Goal: Task Accomplishment & Management: Complete application form

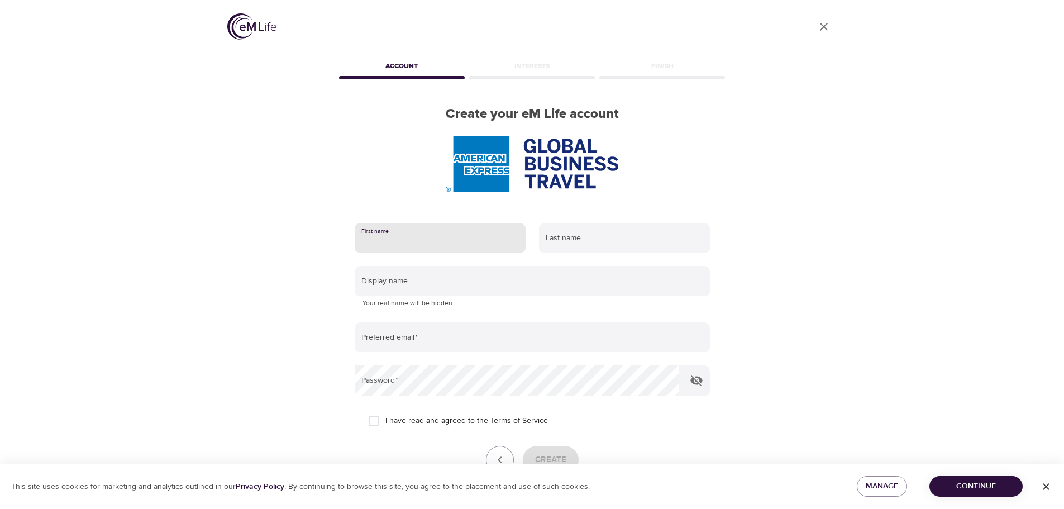
click at [446, 240] on input "text" at bounding box center [440, 238] width 171 height 30
type input "Erica"
click at [580, 240] on input "text" at bounding box center [624, 238] width 171 height 30
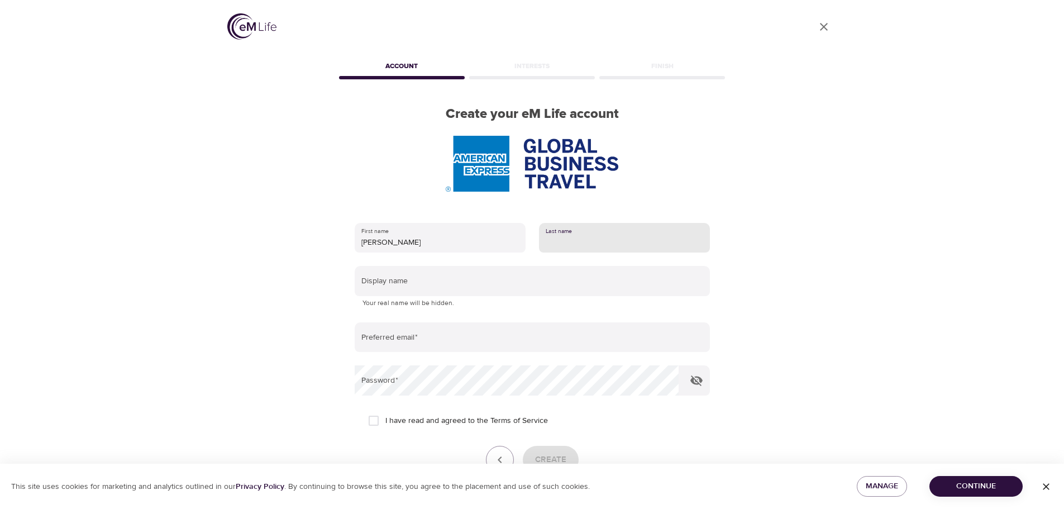
type input "Barragato"
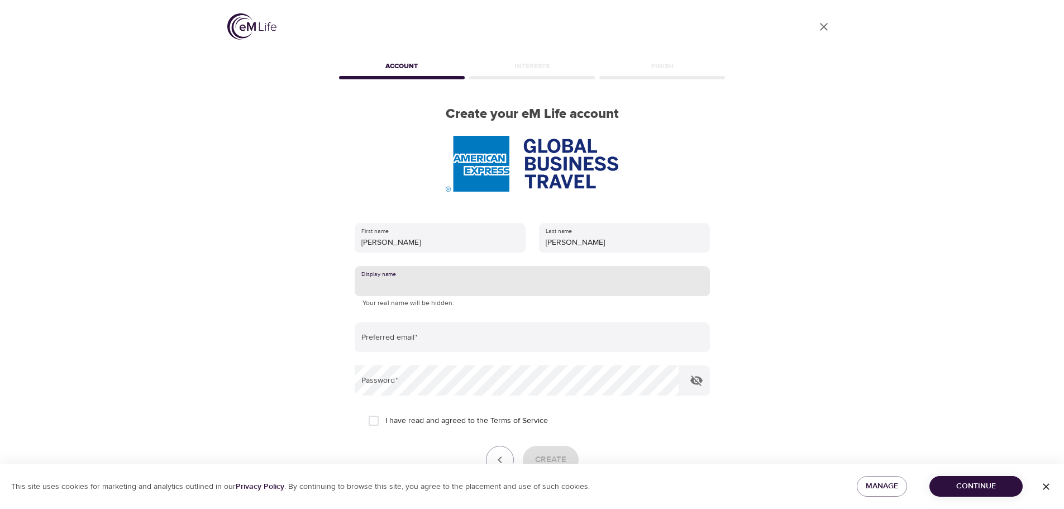
click at [433, 283] on input "text" at bounding box center [532, 281] width 355 height 30
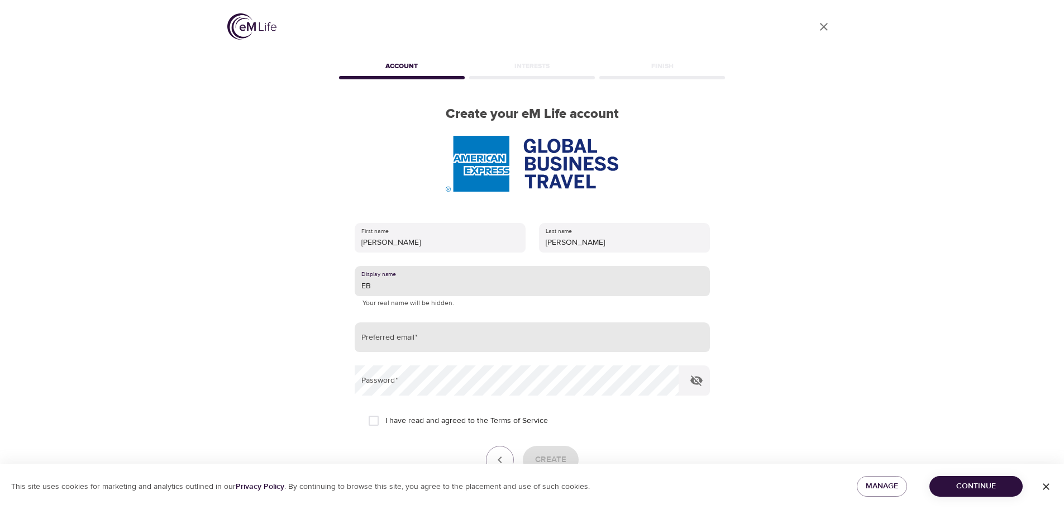
type input "EB"
click at [447, 333] on input "email" at bounding box center [532, 337] width 355 height 30
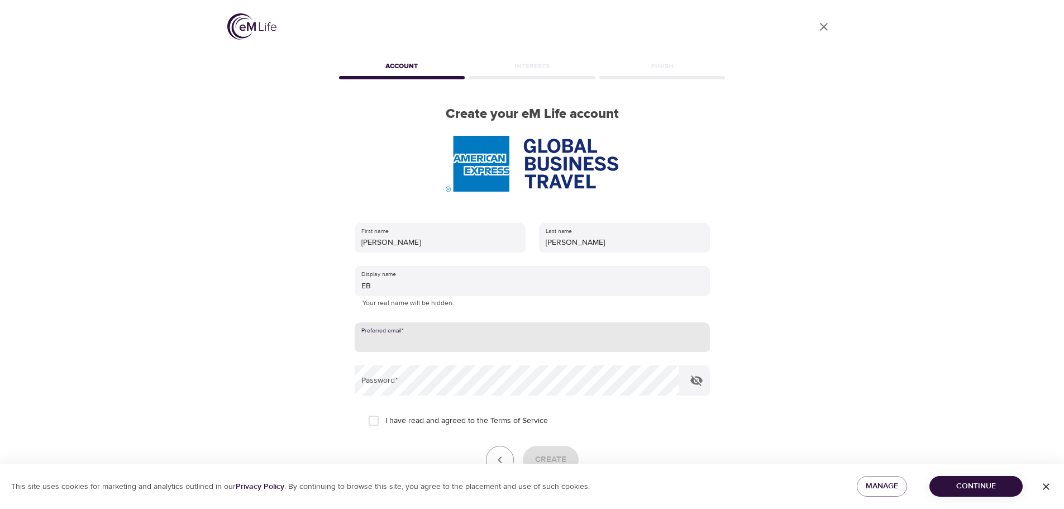
type input "erica.barragato@amexgbt.com"
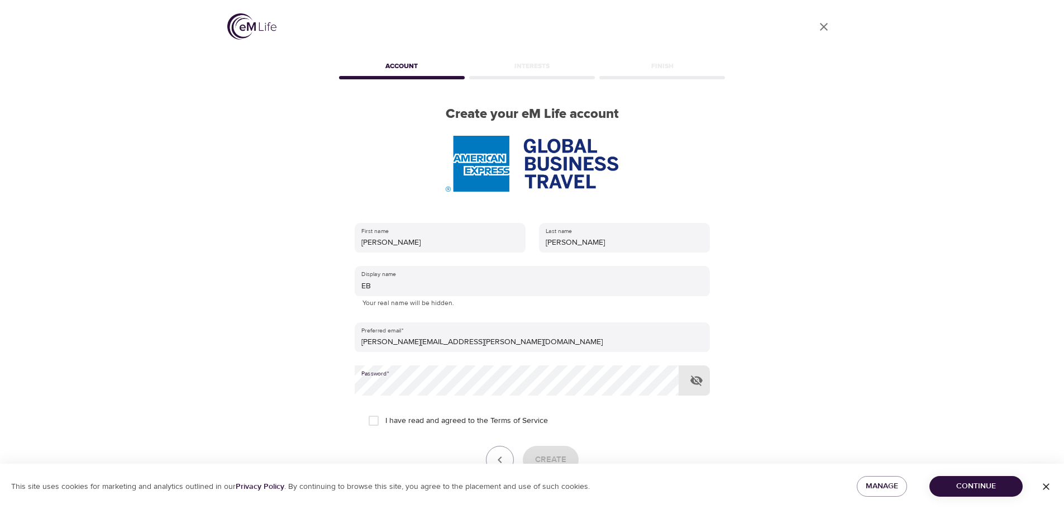
click at [374, 420] on input "I have read and agreed to the Terms of Service" at bounding box center [373, 420] width 23 height 23
checkbox input "true"
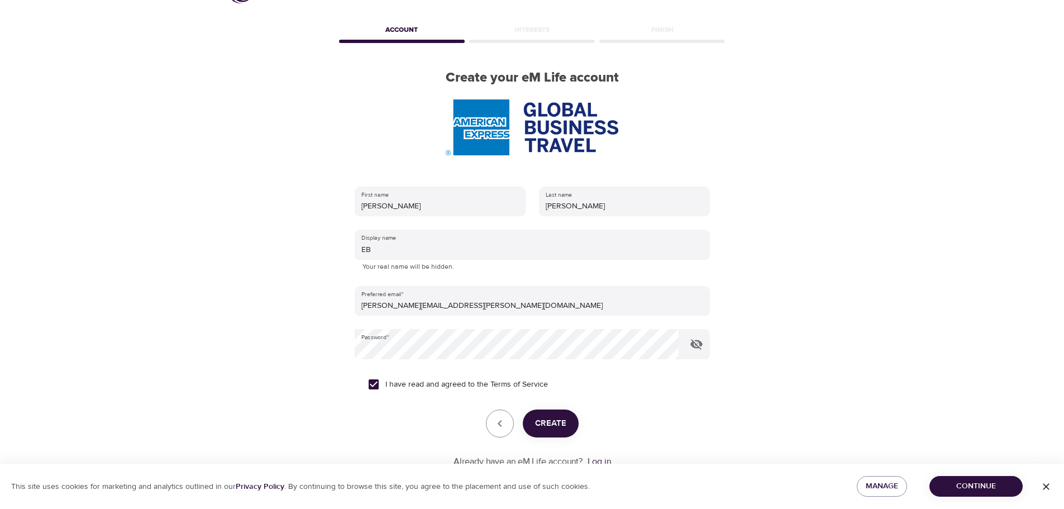
scroll to position [71, 0]
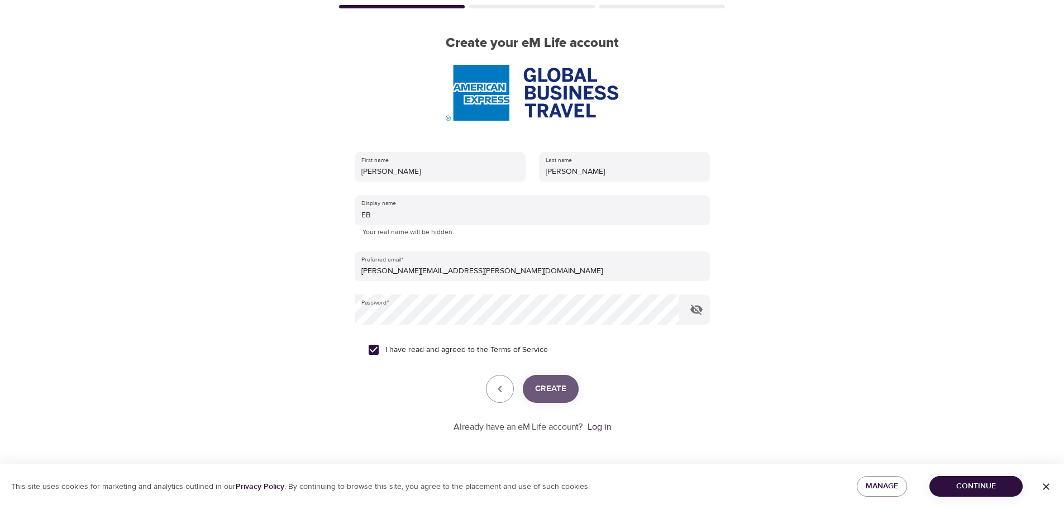
click at [561, 388] on span "Create" at bounding box center [550, 388] width 31 height 15
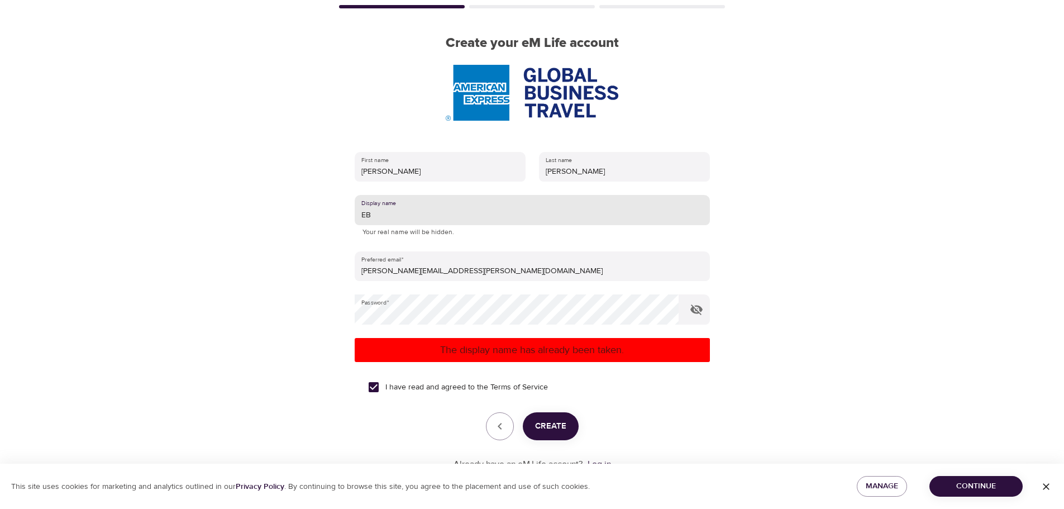
click at [366, 212] on input "EB" at bounding box center [532, 210] width 355 height 30
type input "ESB"
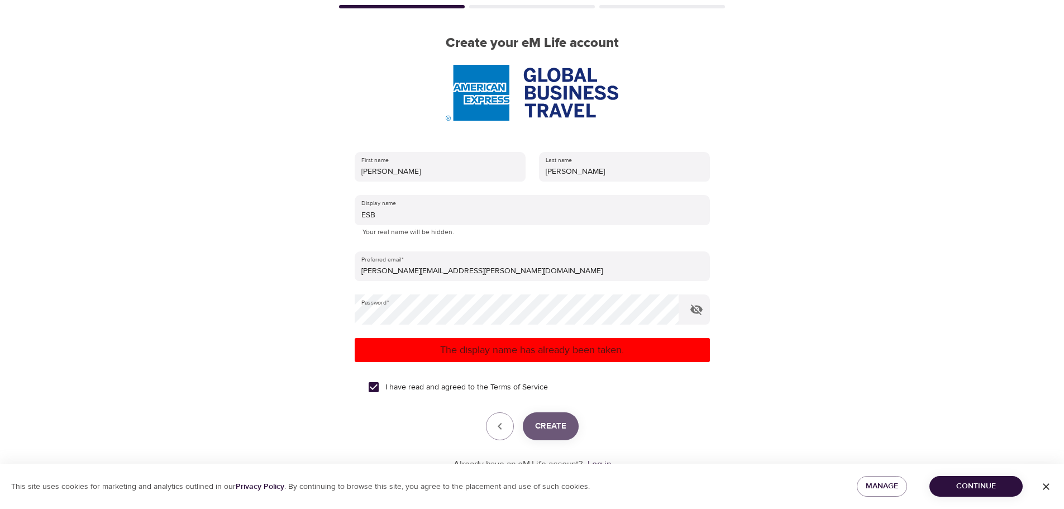
click at [554, 422] on span "Create" at bounding box center [550, 426] width 31 height 15
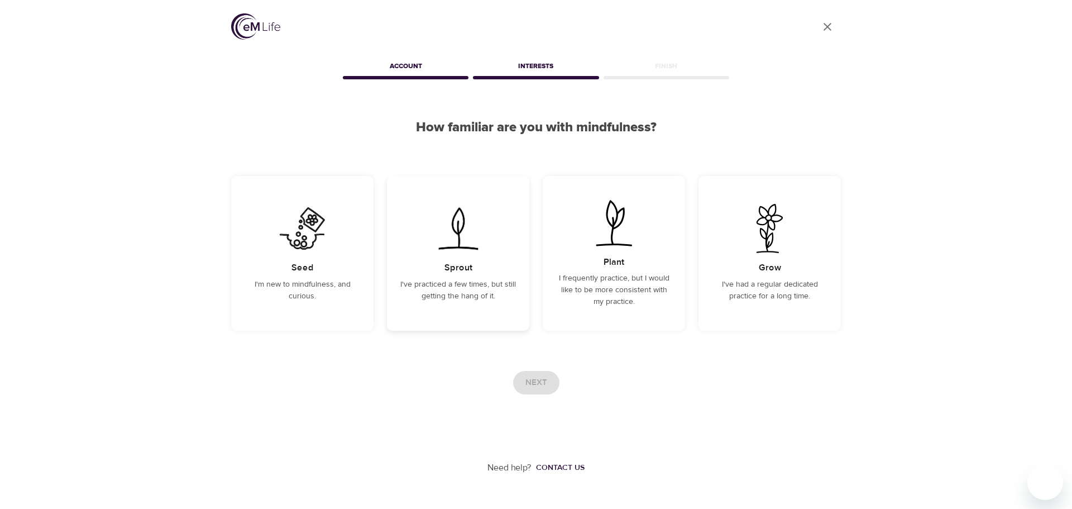
click at [457, 283] on p "I've practiced a few times, but still getting the hang of it." at bounding box center [458, 290] width 116 height 23
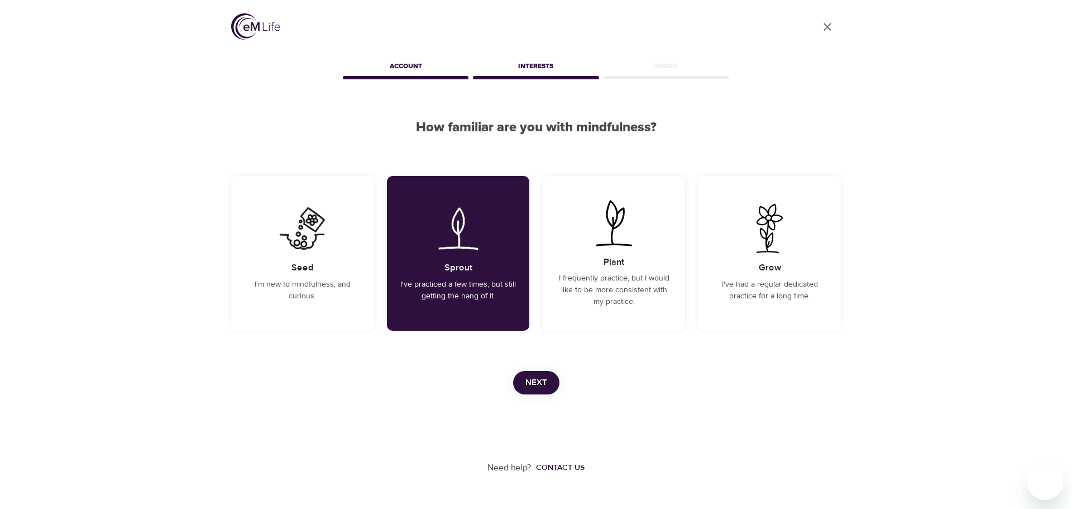
click at [540, 387] on span "Next" at bounding box center [536, 382] width 22 height 15
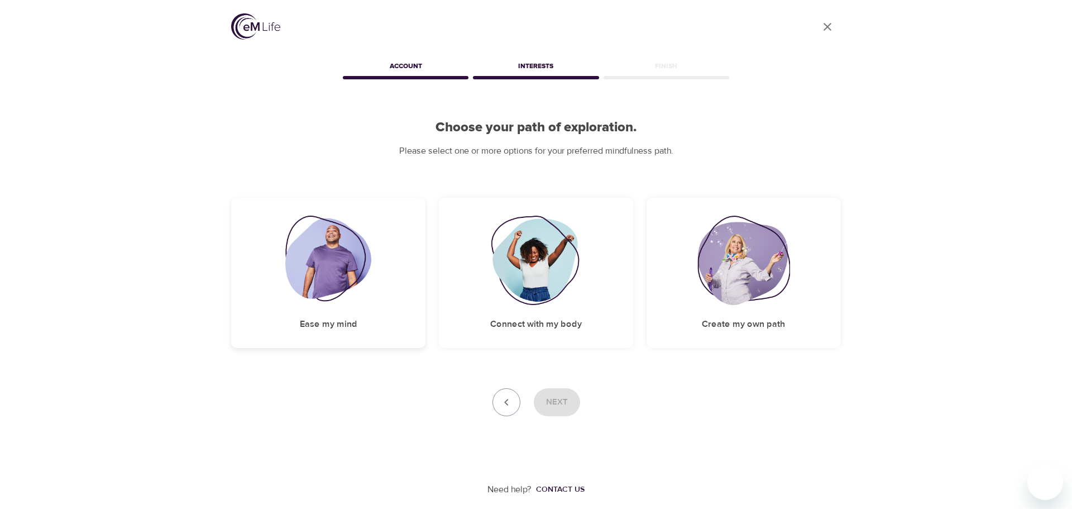
click at [382, 311] on div "Ease my mind" at bounding box center [328, 273] width 194 height 150
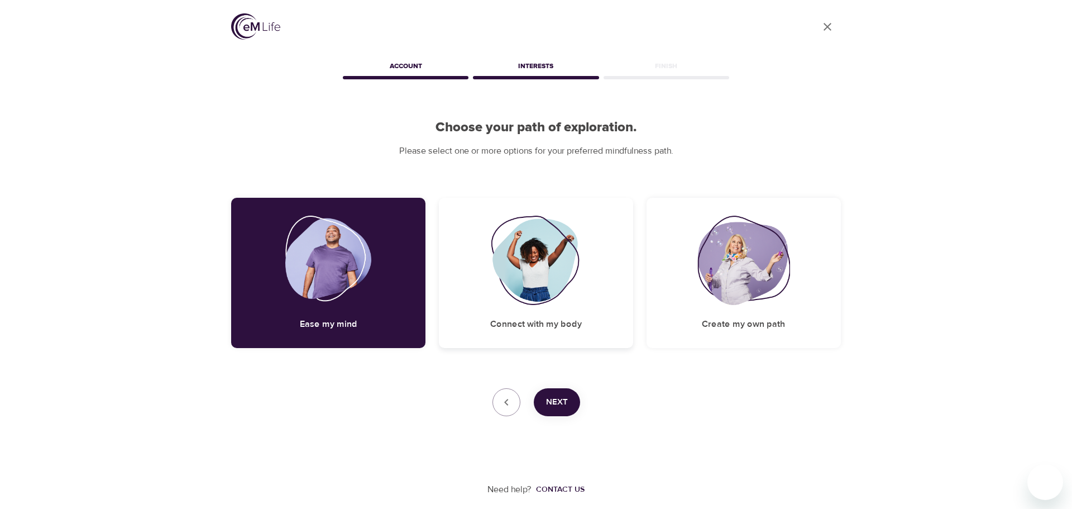
click at [516, 323] on h5 "Connect with my body" at bounding box center [536, 324] width 92 height 12
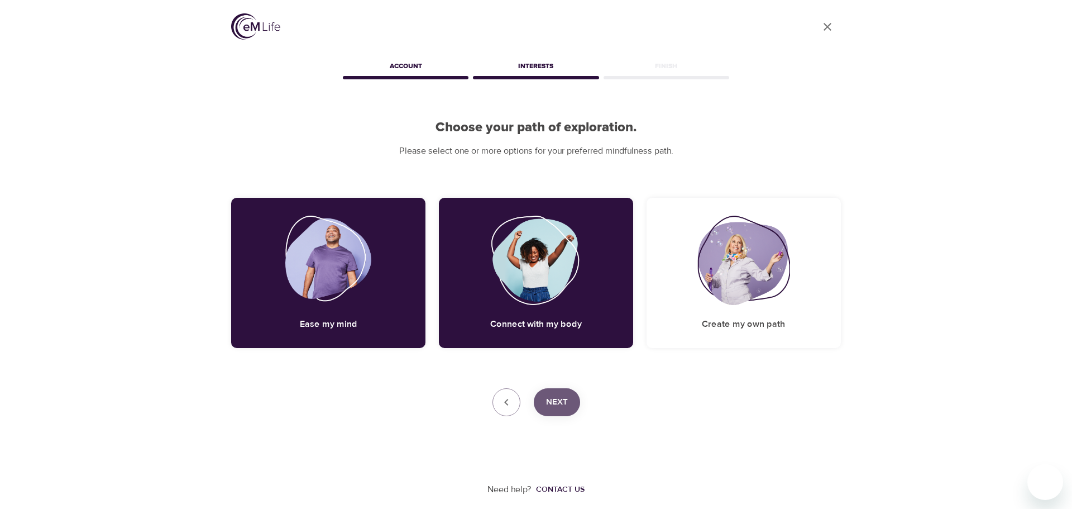
click at [550, 400] on span "Next" at bounding box center [557, 402] width 22 height 15
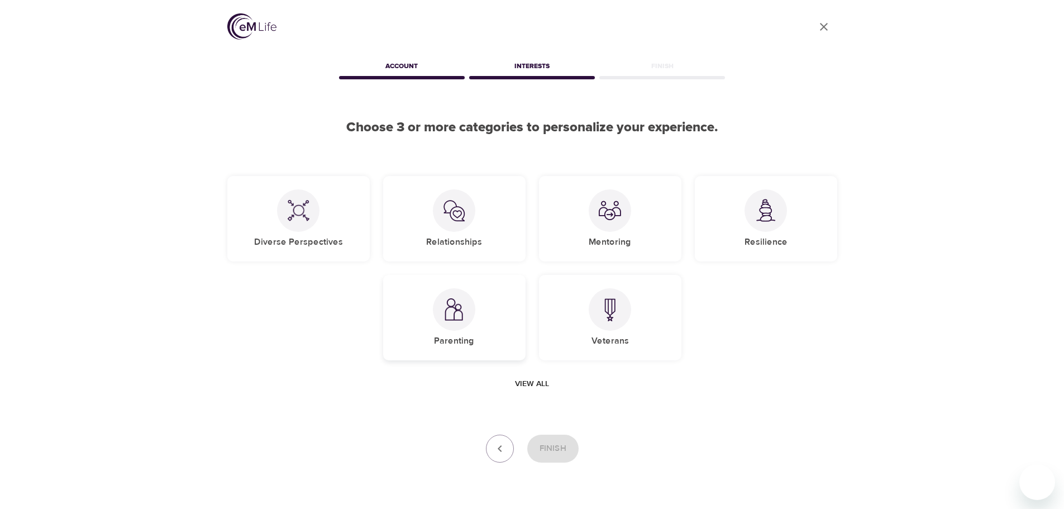
click at [462, 308] on img at bounding box center [454, 309] width 22 height 23
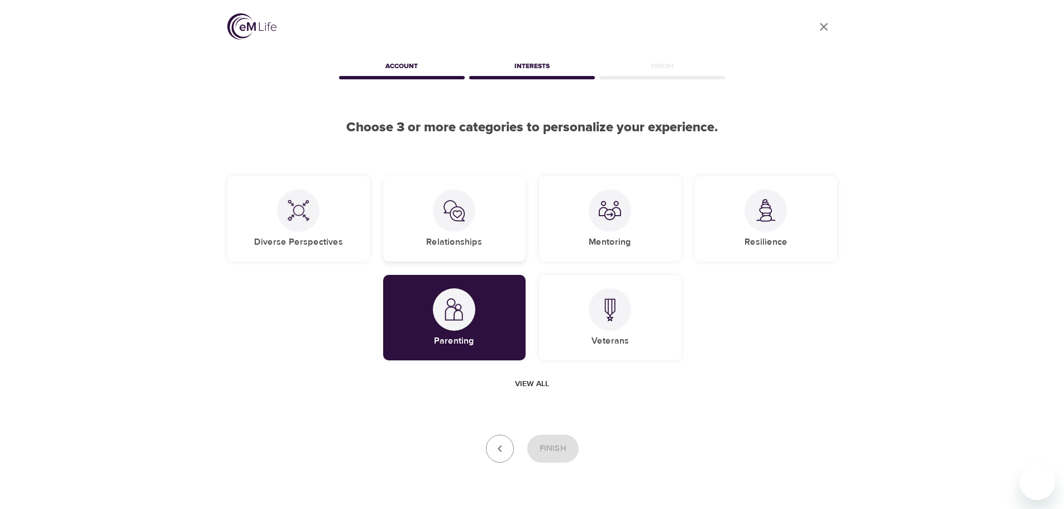
click at [466, 234] on div "Relationships" at bounding box center [454, 218] width 142 height 85
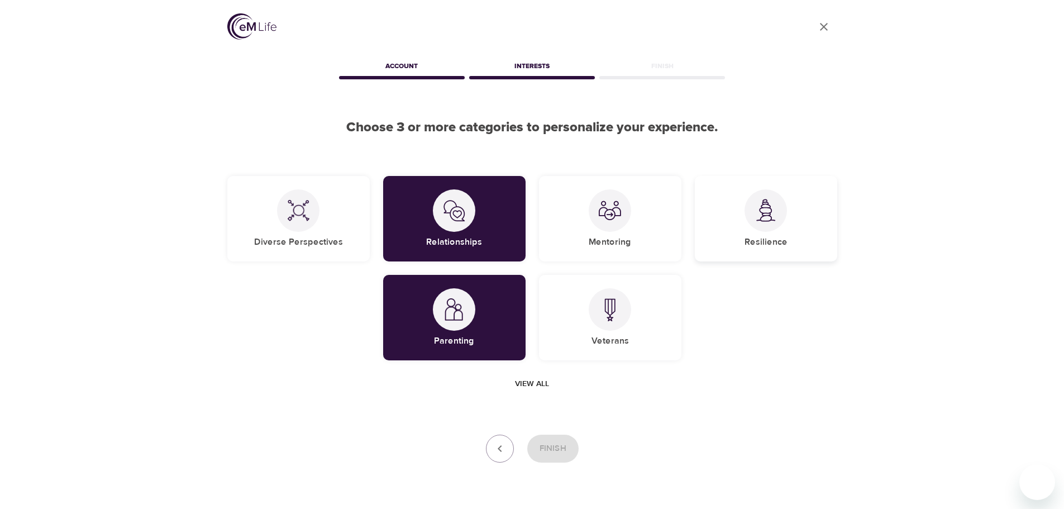
click at [738, 227] on div "Resilience" at bounding box center [766, 218] width 142 height 85
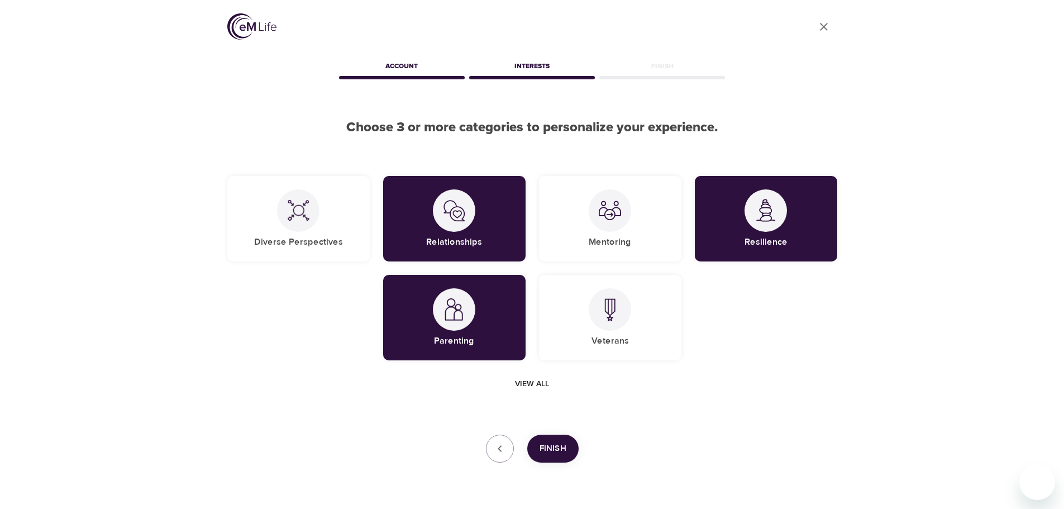
click at [565, 446] on span "Finish" at bounding box center [552, 448] width 27 height 15
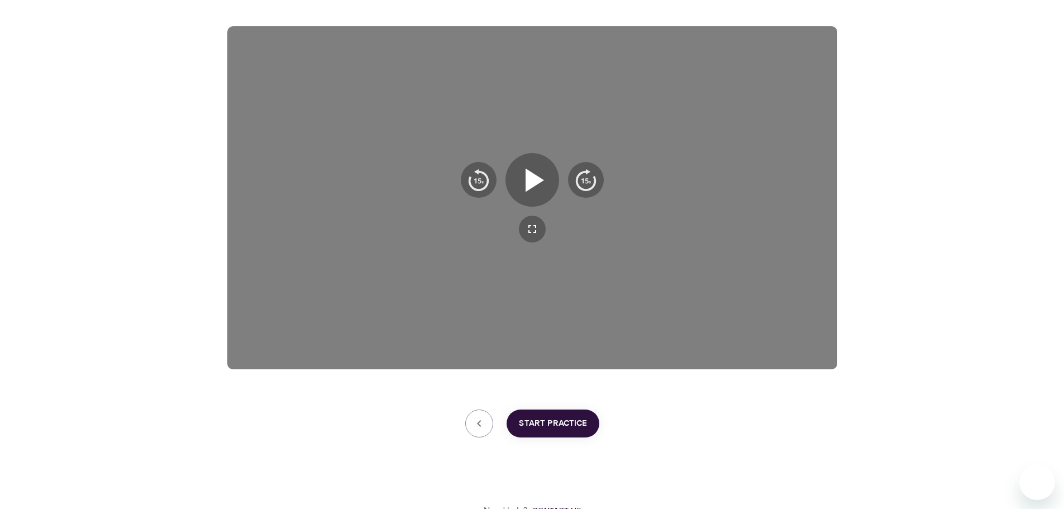
scroll to position [180, 0]
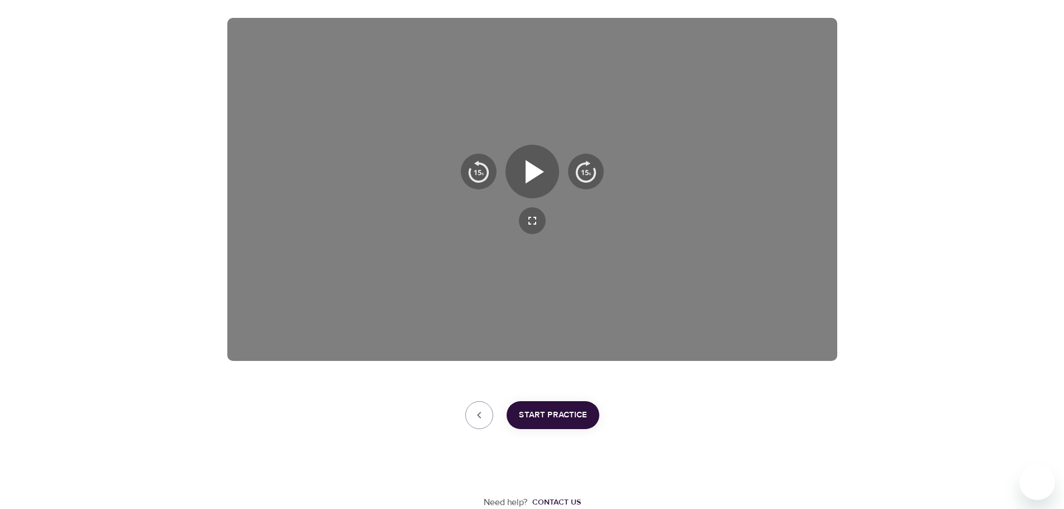
click at [554, 414] on span "Start Practice" at bounding box center [553, 415] width 68 height 15
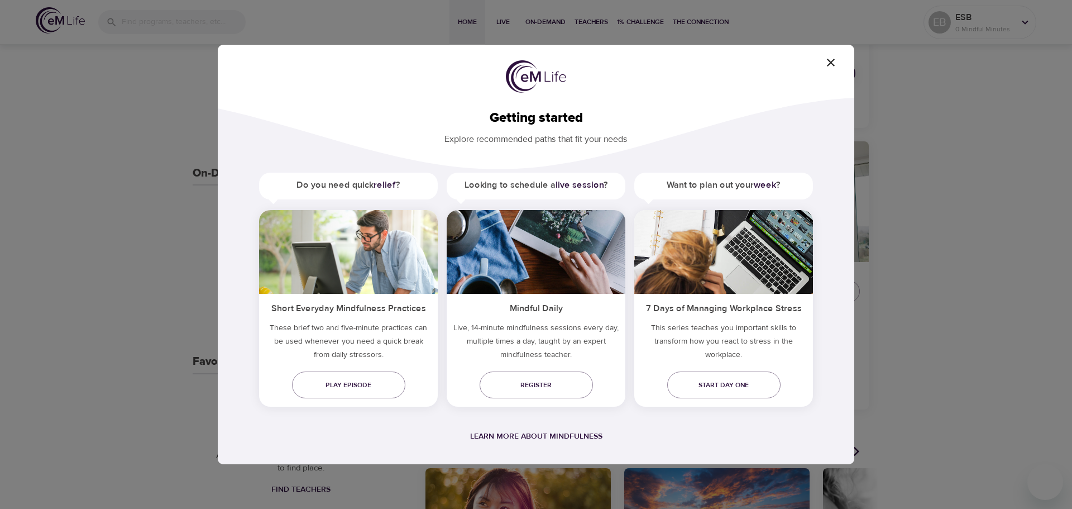
click at [831, 66] on icon "button" at bounding box center [830, 62] width 13 height 13
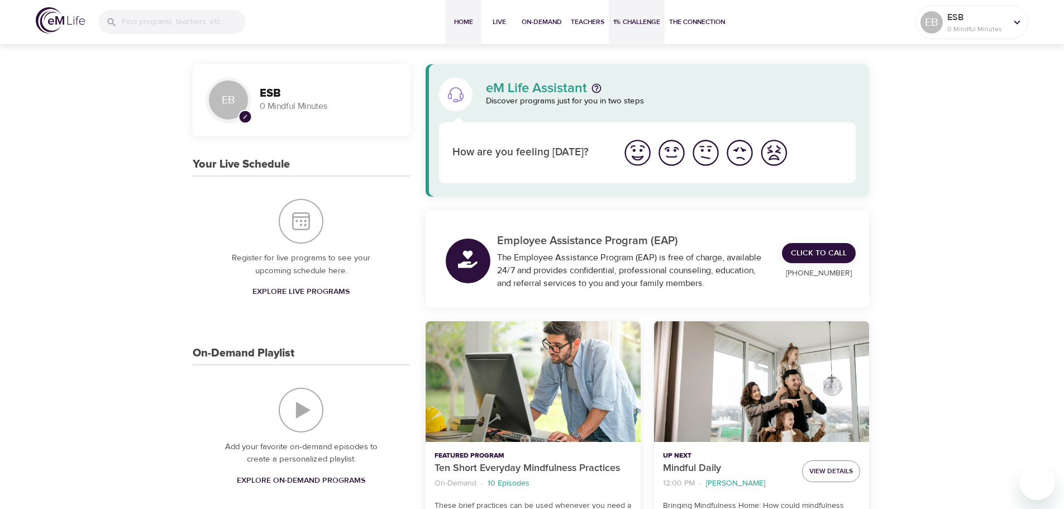
click at [631, 22] on span "1% Challenge" at bounding box center [636, 22] width 47 height 12
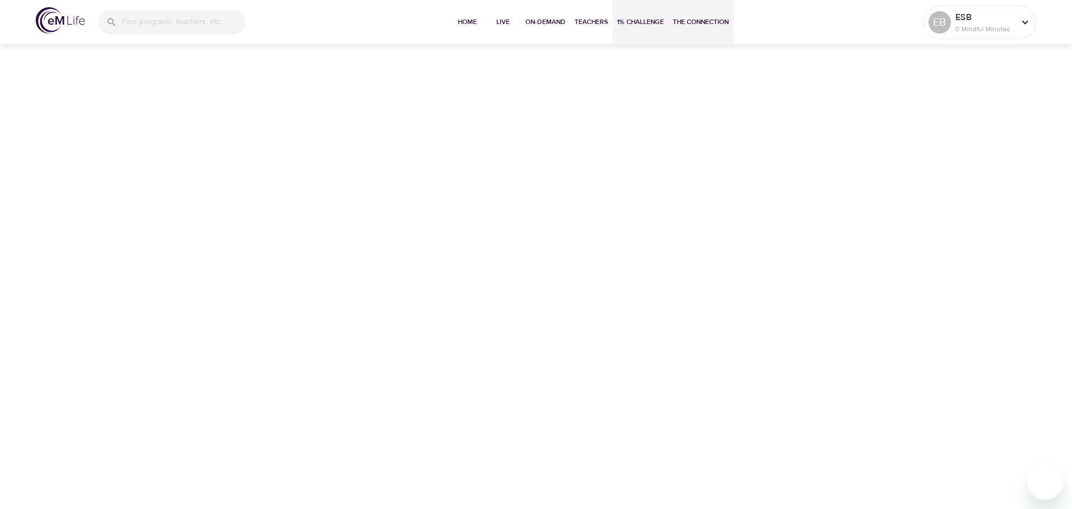
click at [683, 22] on span "The Connection" at bounding box center [701, 22] width 56 height 12
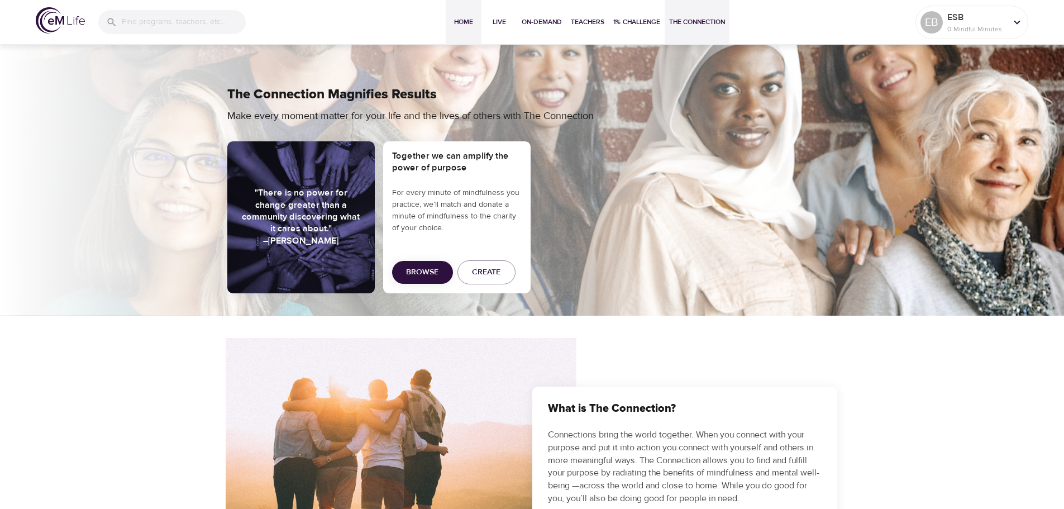
click at [455, 23] on span "Home" at bounding box center [463, 22] width 27 height 12
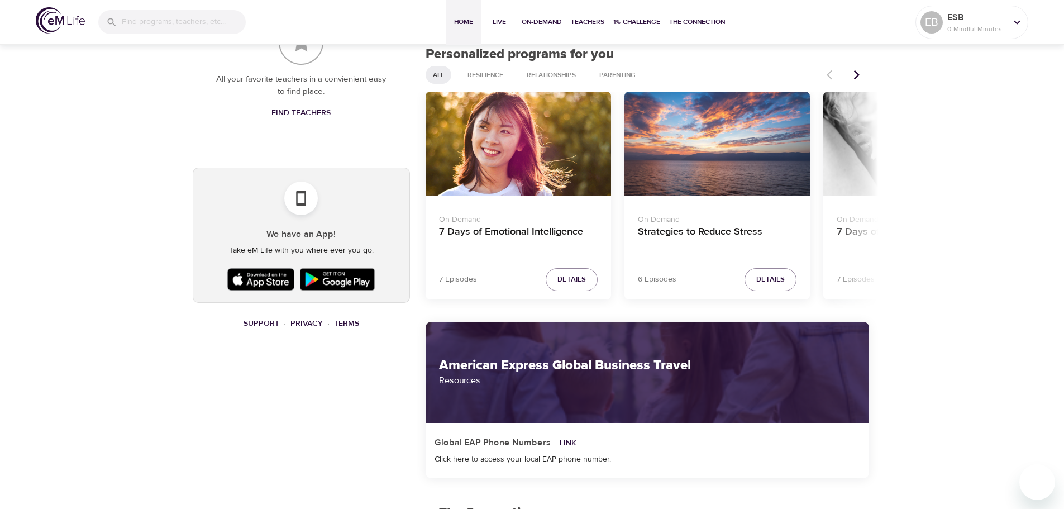
scroll to position [558, 0]
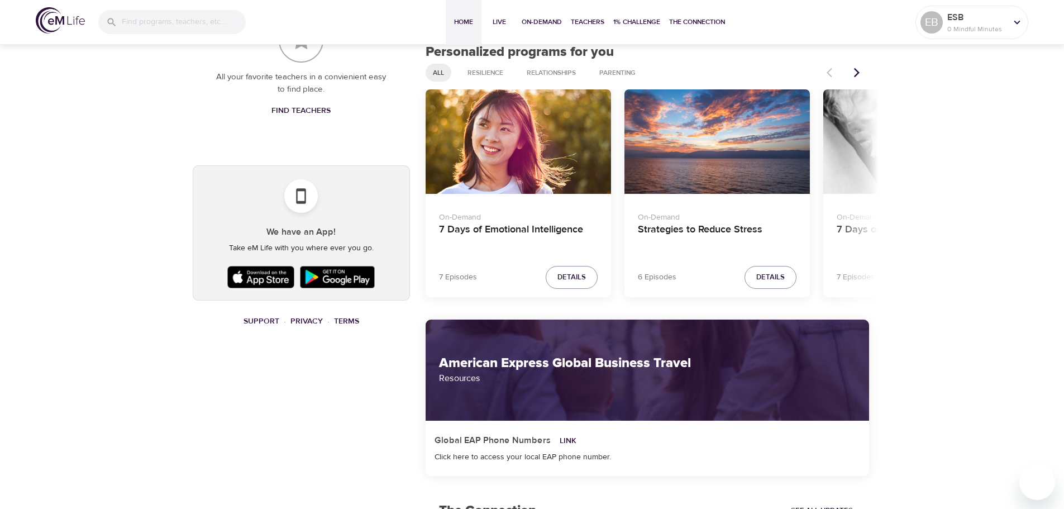
click at [254, 277] on img at bounding box center [260, 277] width 73 height 28
click at [297, 198] on icon at bounding box center [301, 196] width 10 height 16
click at [260, 278] on img at bounding box center [260, 277] width 73 height 28
